Goal: Download file/media

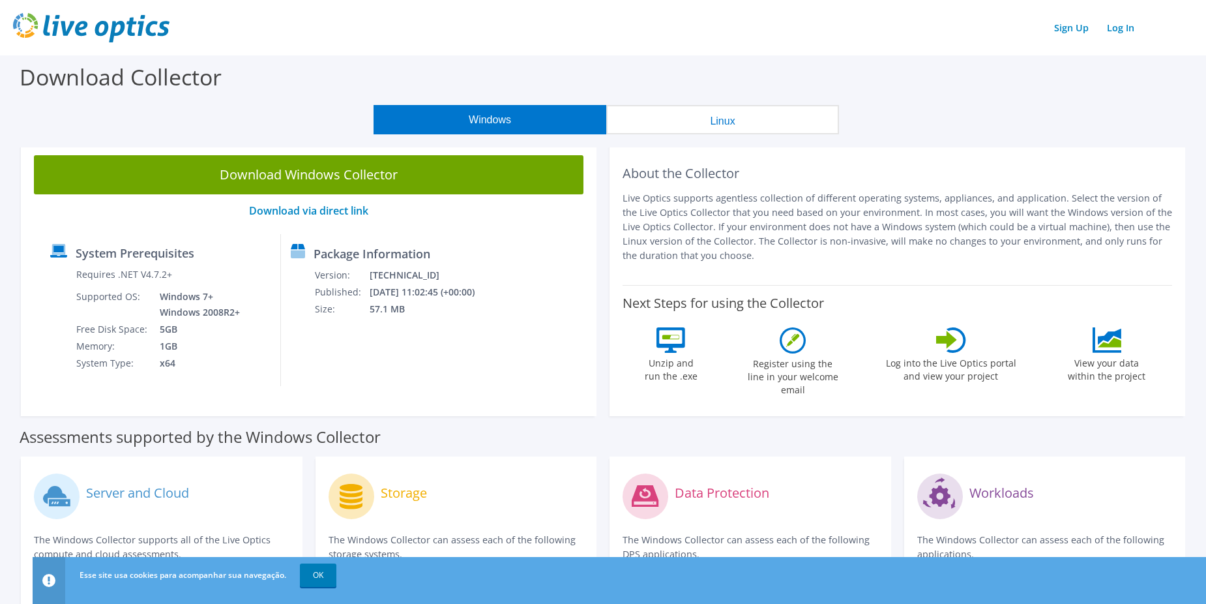
click at [763, 120] on button "Linux" at bounding box center [722, 119] width 233 height 29
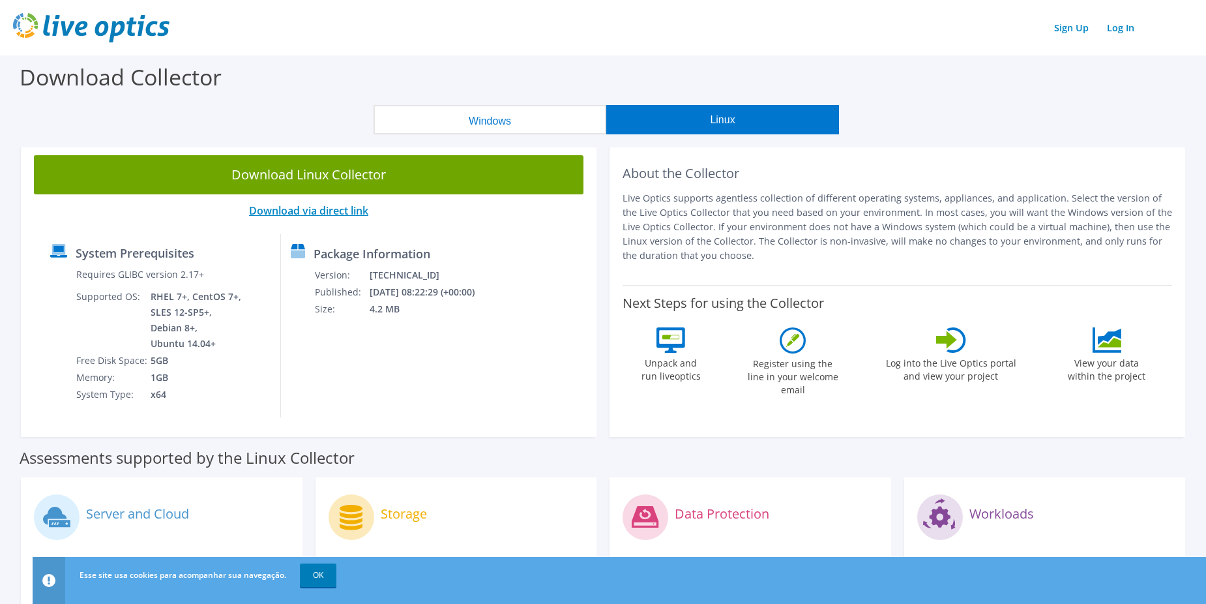
click at [335, 211] on link "Download via direct link" at bounding box center [308, 210] width 119 height 14
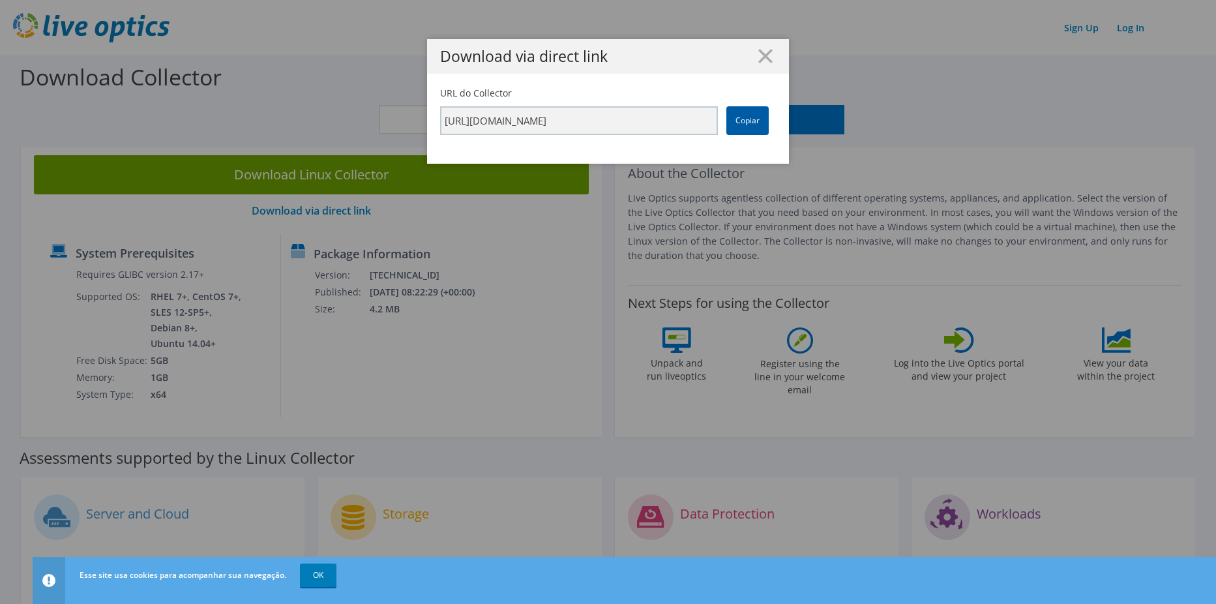
click at [745, 121] on link "Copiar" at bounding box center [747, 120] width 42 height 29
click at [762, 56] on icon at bounding box center [765, 56] width 14 height 14
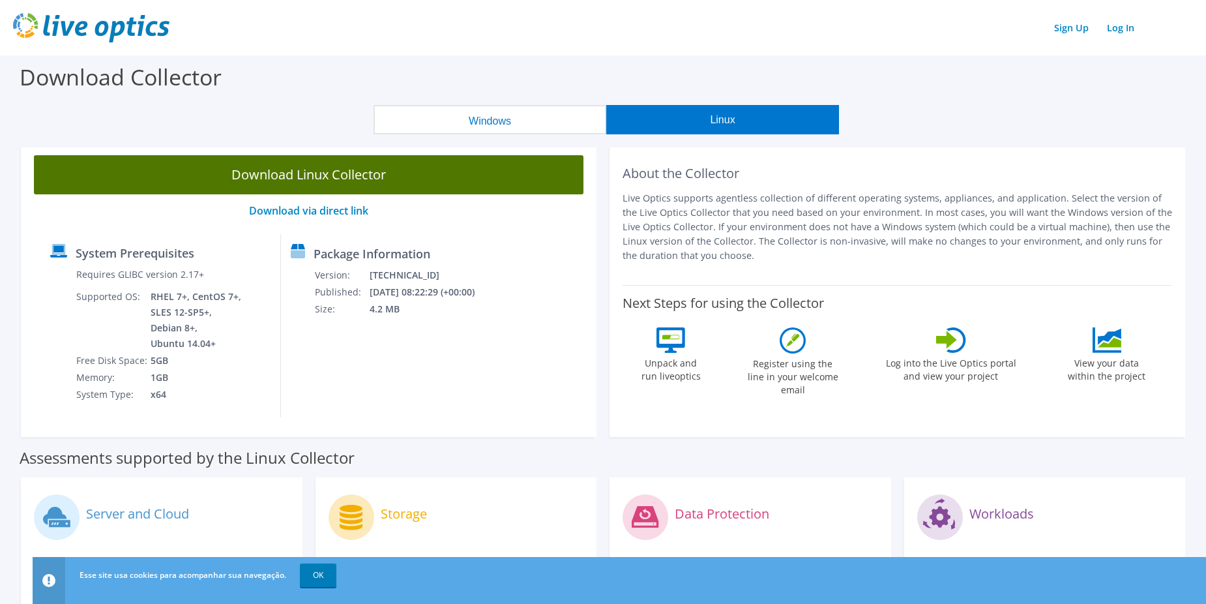
click at [396, 166] on link "Download Linux Collector" at bounding box center [309, 174] width 550 height 39
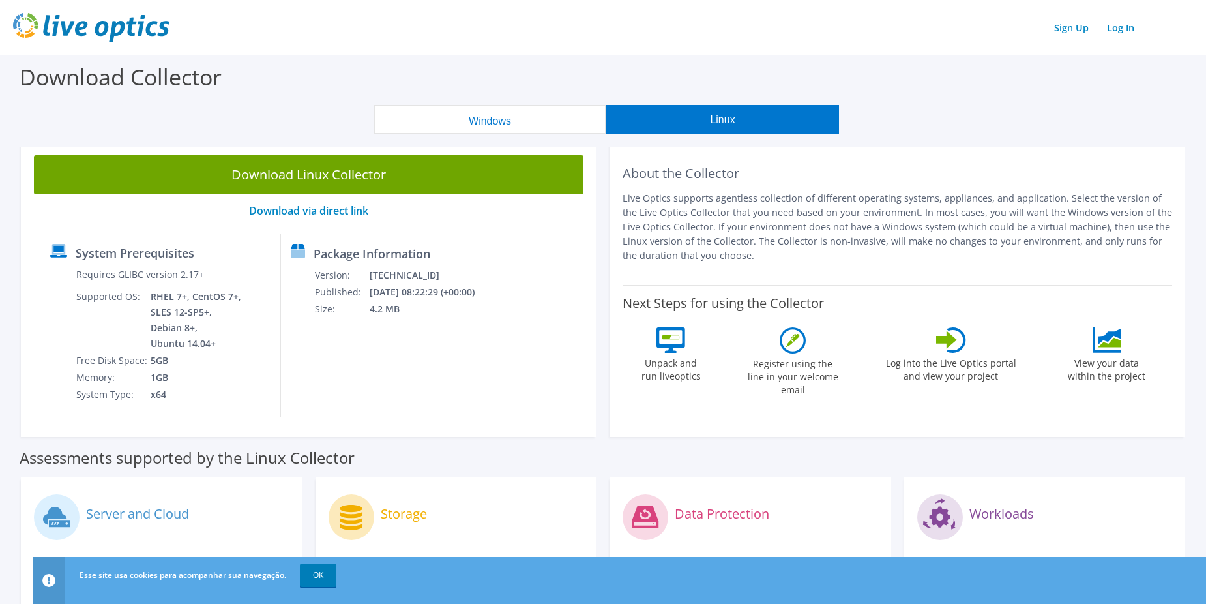
click at [697, 67] on div "Download Collector" at bounding box center [603, 80] width 1193 height 50
click at [470, 104] on section "Download Collector Windows Linux Download Windows Collector Download via direct…" at bounding box center [603, 527] width 1206 height 945
click at [471, 113] on button "Windows" at bounding box center [490, 119] width 233 height 29
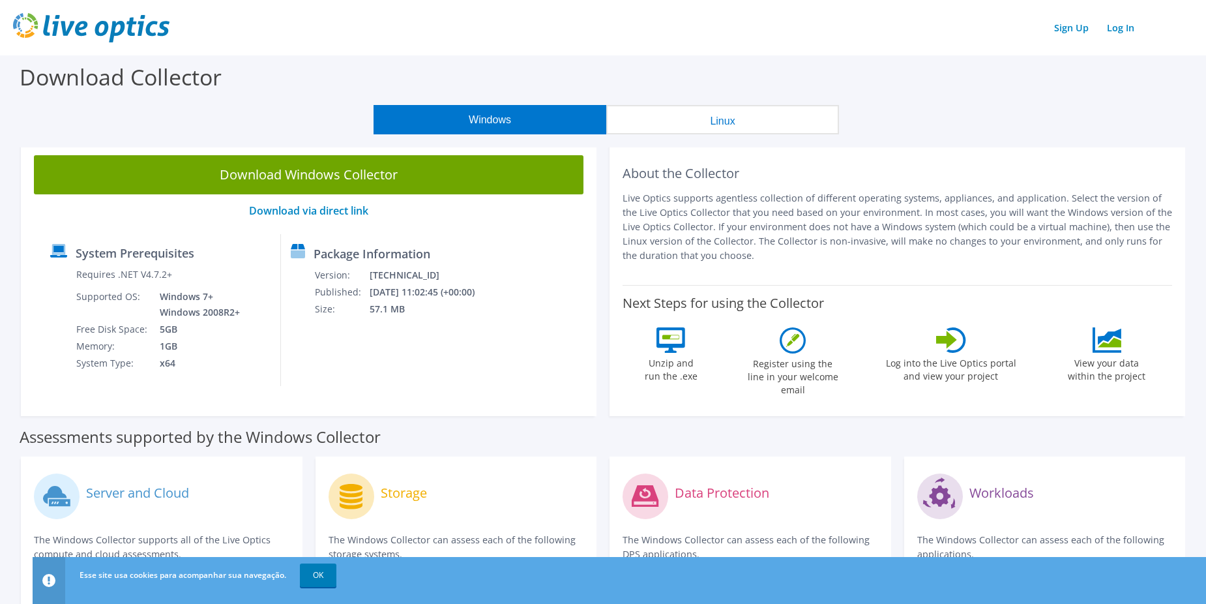
click at [660, 110] on button "Linux" at bounding box center [722, 119] width 233 height 29
